Goal: Find specific page/section: Find specific page/section

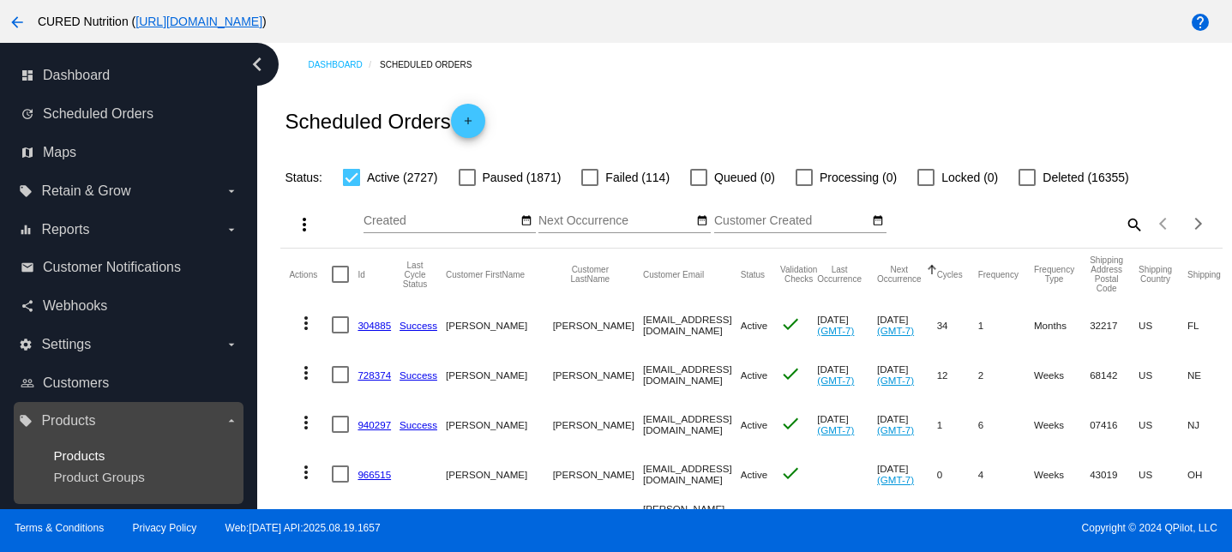
click at [82, 449] on span "Products" at bounding box center [78, 456] width 51 height 15
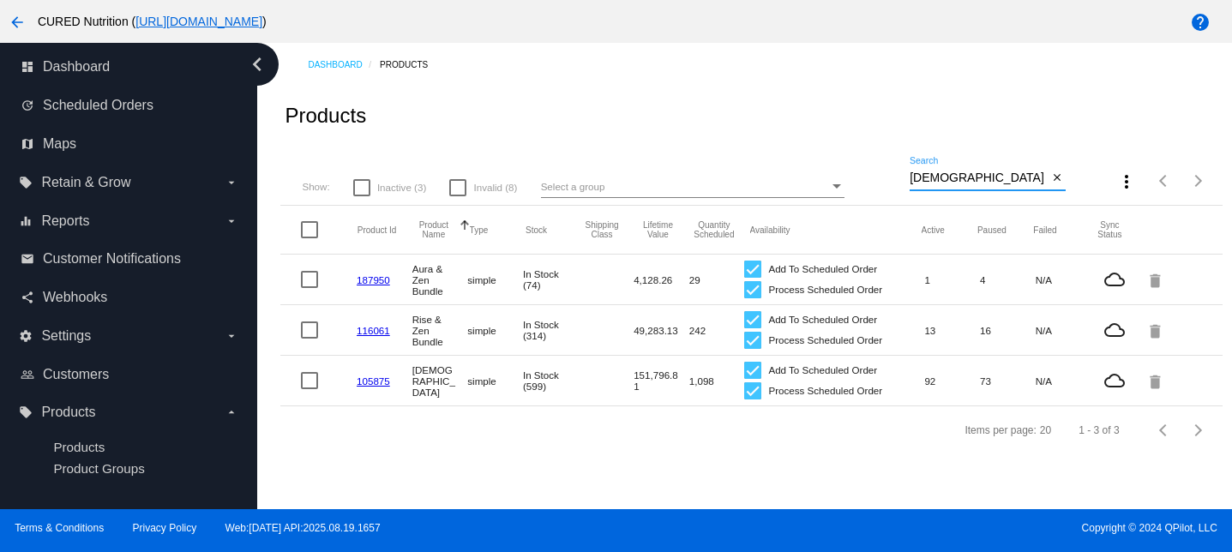
click at [949, 179] on input "[DEMOGRAPHIC_DATA]" at bounding box center [979, 179] width 138 height 14
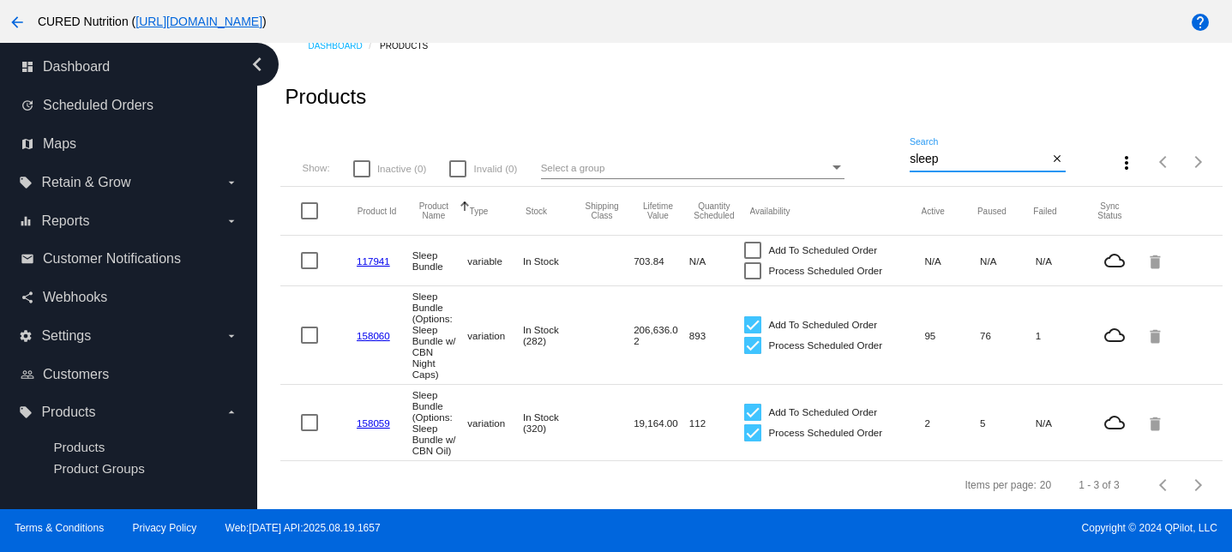
scroll to position [28, 0]
click at [943, 153] on input "sleep" at bounding box center [979, 160] width 138 height 14
type input "your"
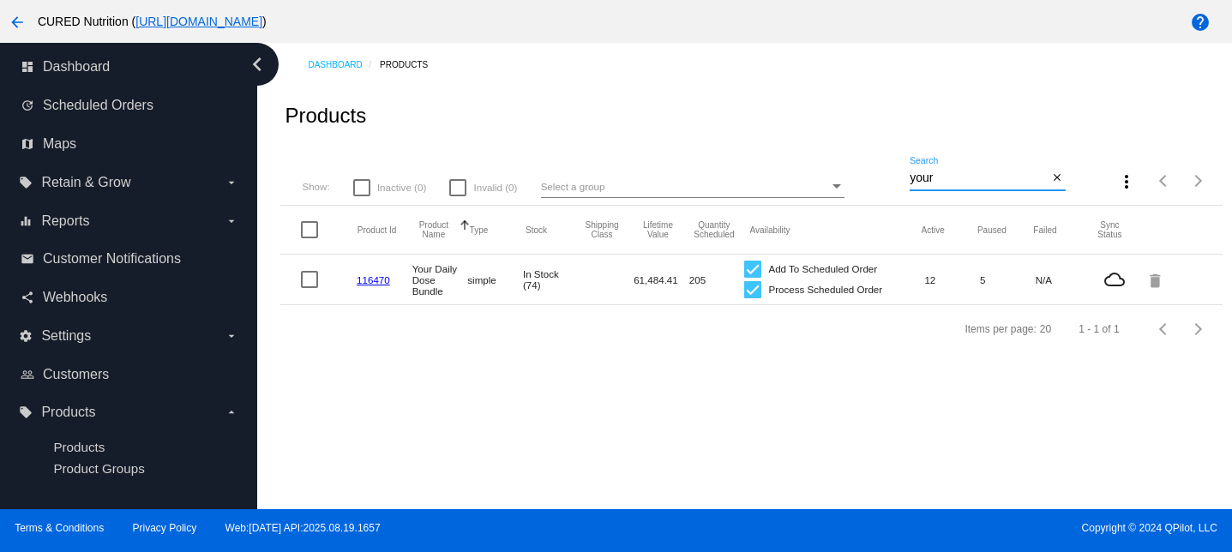
scroll to position [0, 0]
